Goal: Information Seeking & Learning: Understand process/instructions

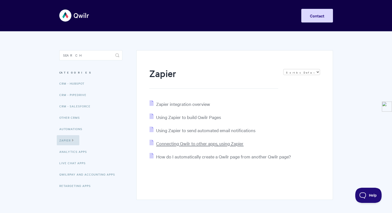
click at [182, 142] on span "Connecting Qwilr to other apps, using Zapier" at bounding box center [199, 144] width 87 height 6
click at [76, 12] on img at bounding box center [74, 15] width 30 height 19
